Goal: Task Accomplishment & Management: Complete application form

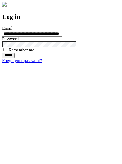
type input "**********"
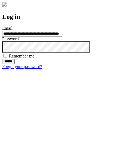
click at [15, 64] on input "******" at bounding box center [8, 61] width 13 height 5
